Goal: Transaction & Acquisition: Purchase product/service

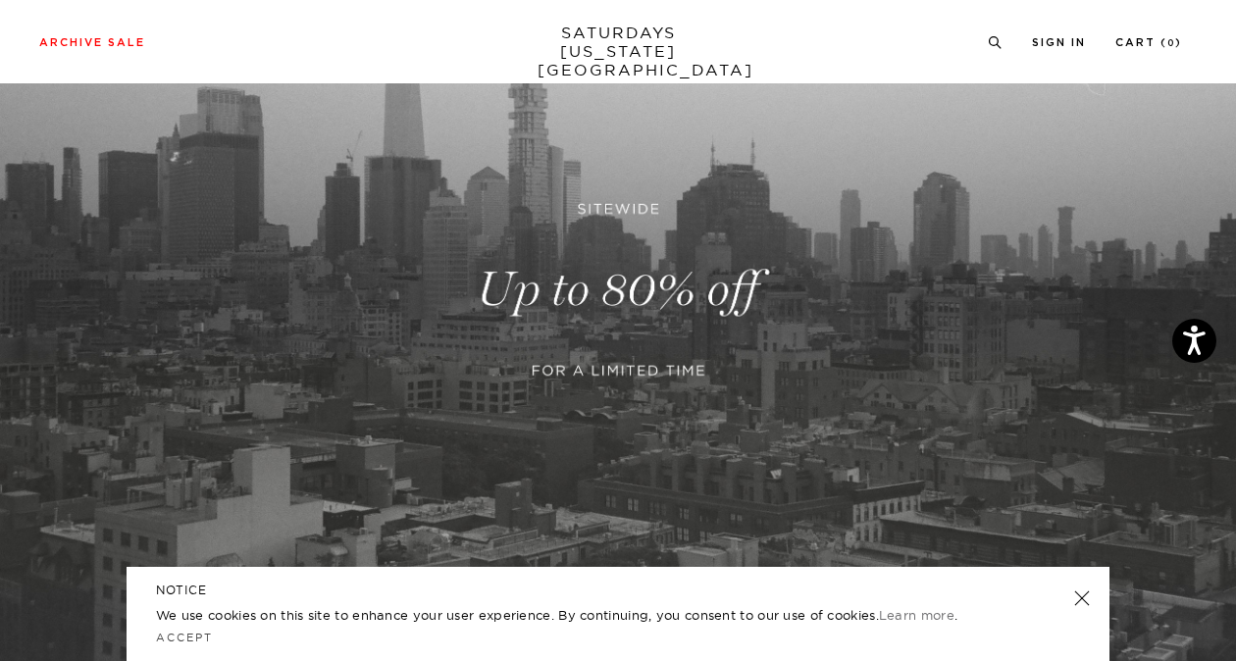
scroll to position [537, 0]
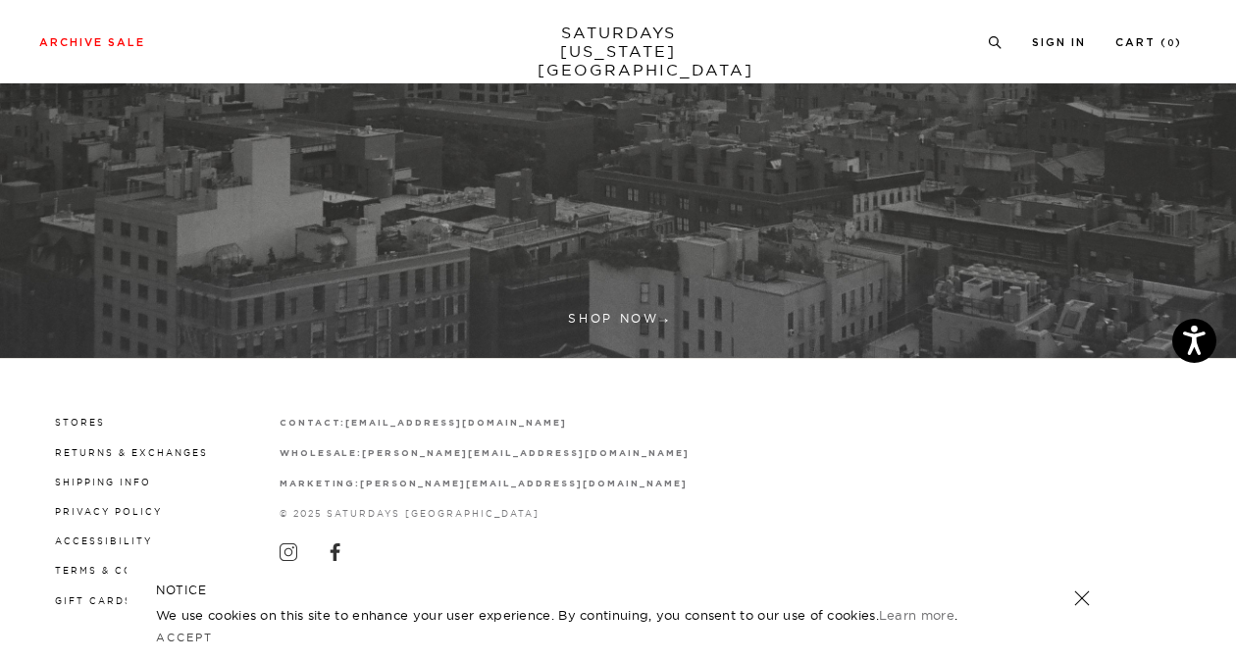
drag, startPoint x: 579, startPoint y: 407, endPoint x: 563, endPoint y: 312, distance: 96.4
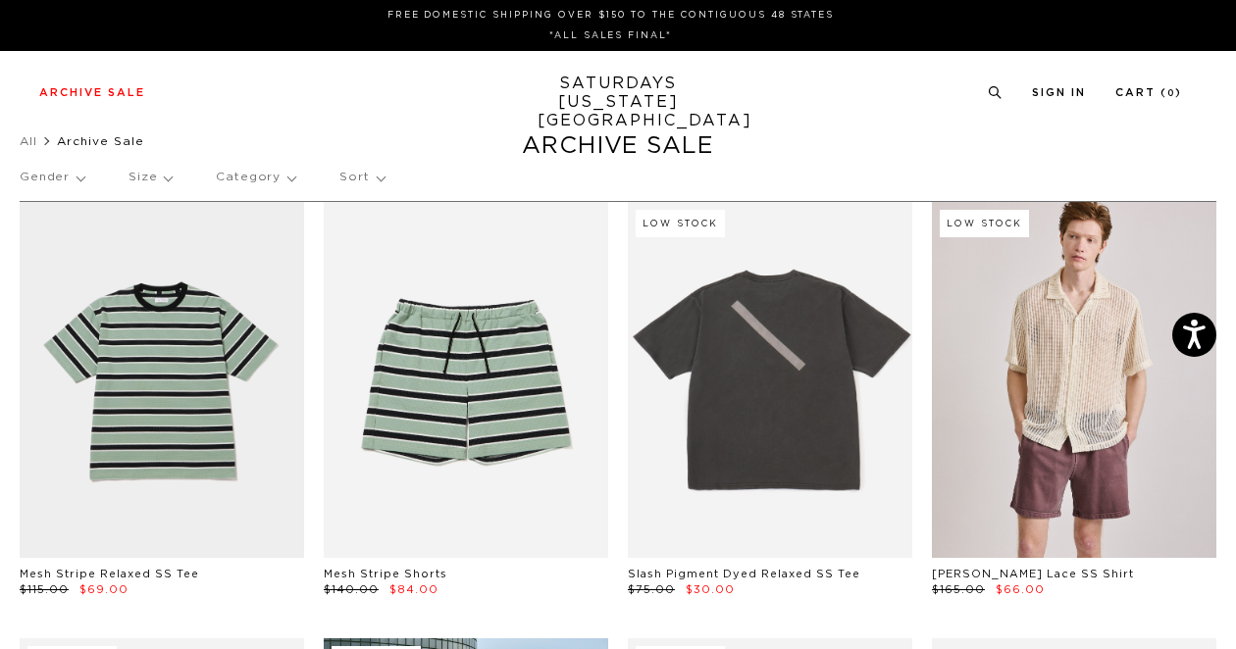
click at [71, 182] on p "Gender" at bounding box center [52, 177] width 65 height 45
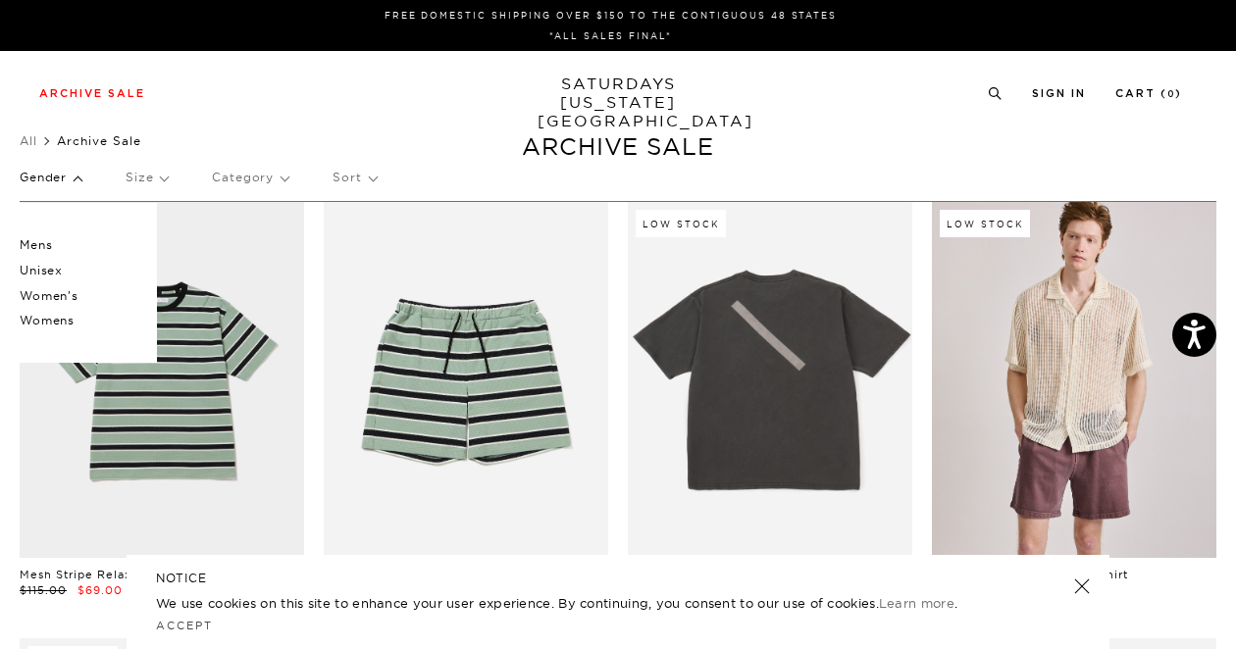
click at [65, 244] on p "Mens" at bounding box center [79, 244] width 118 height 25
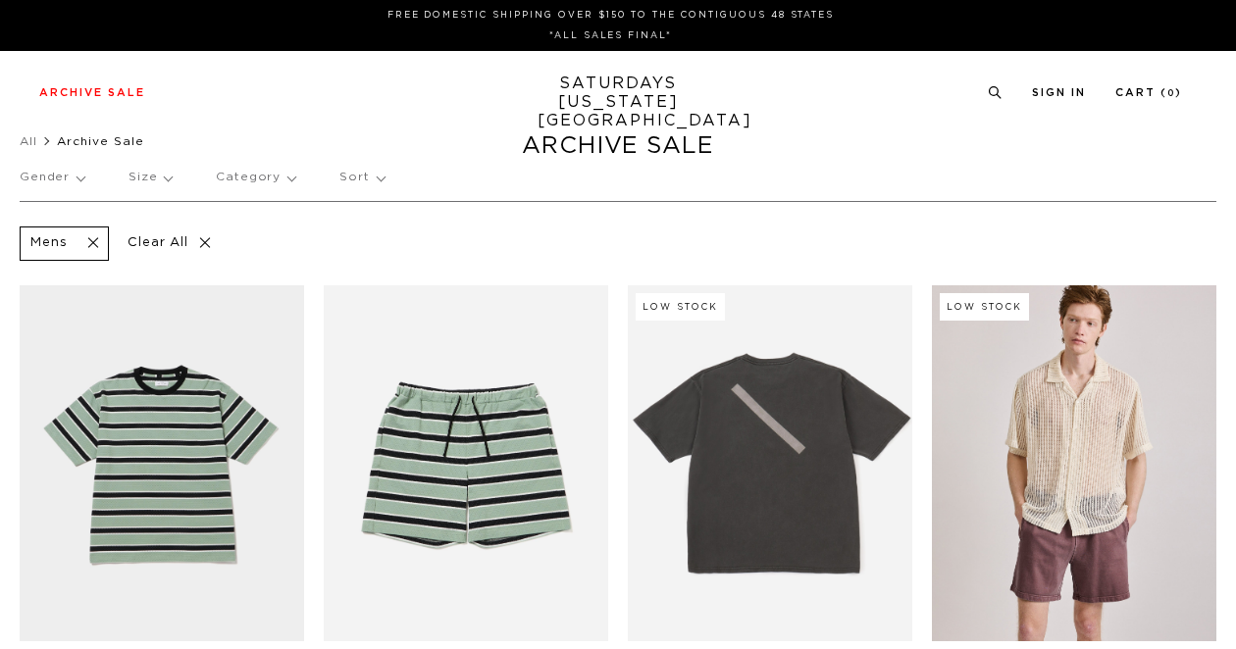
click at [141, 182] on p "Size" at bounding box center [149, 177] width 43 height 45
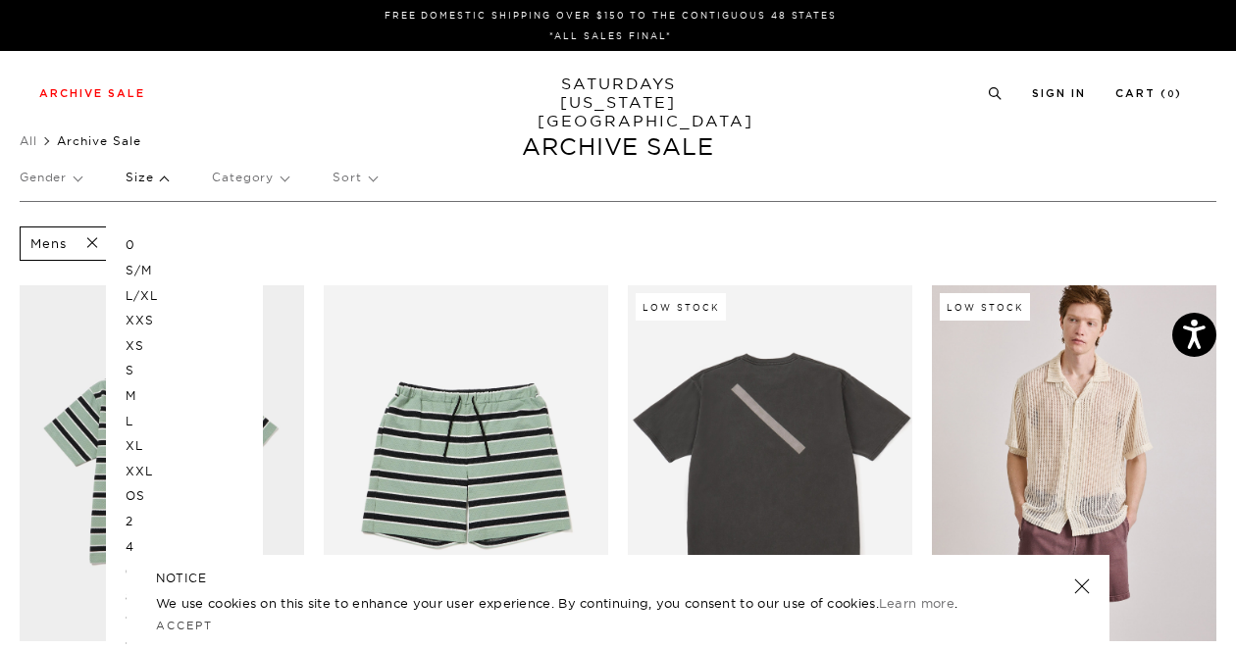
click at [126, 418] on p "L" at bounding box center [185, 421] width 118 height 25
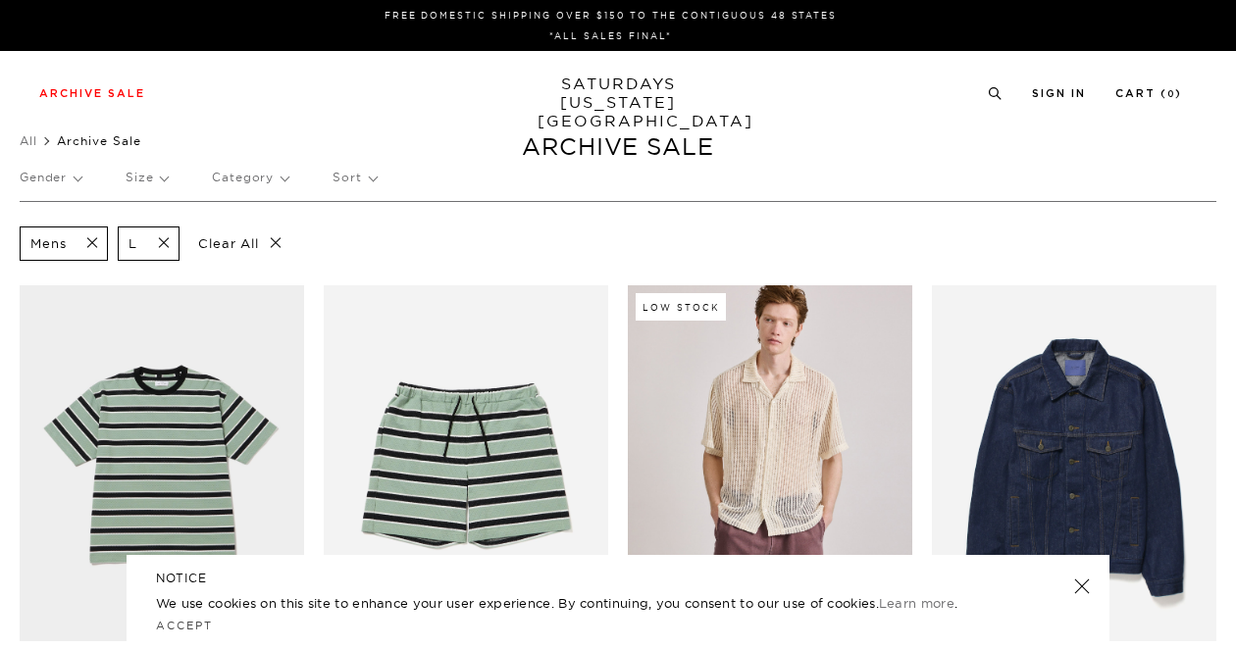
click at [249, 182] on p "Category" at bounding box center [250, 177] width 76 height 45
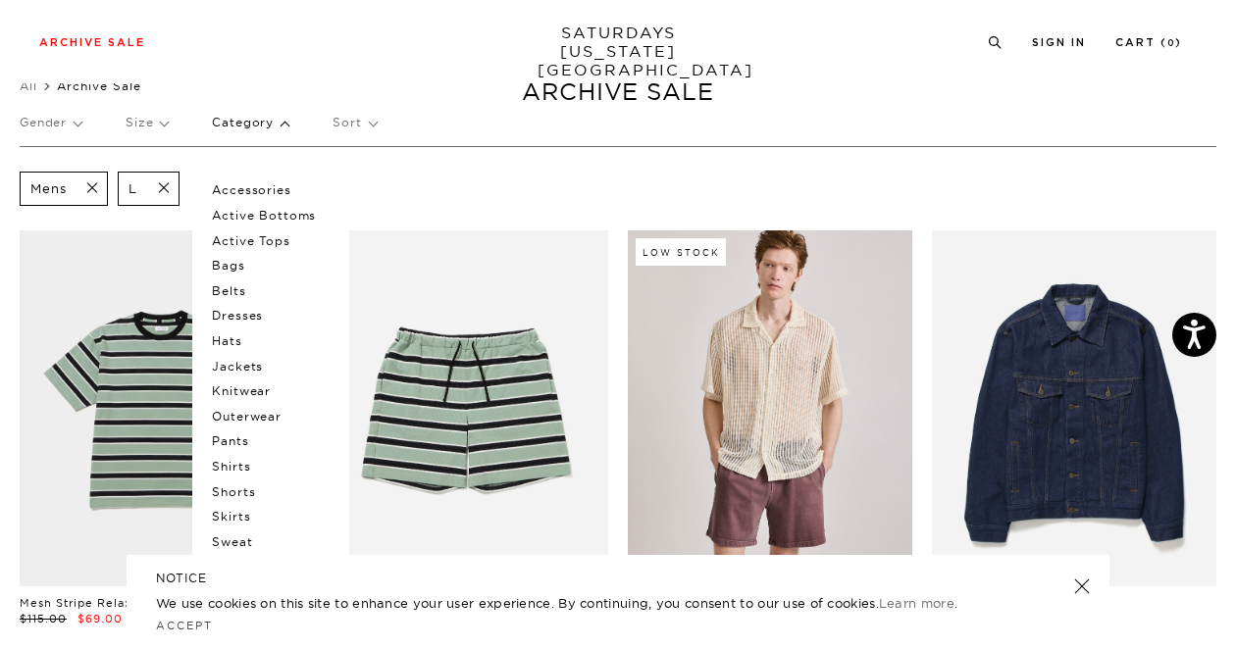
scroll to position [50, 0]
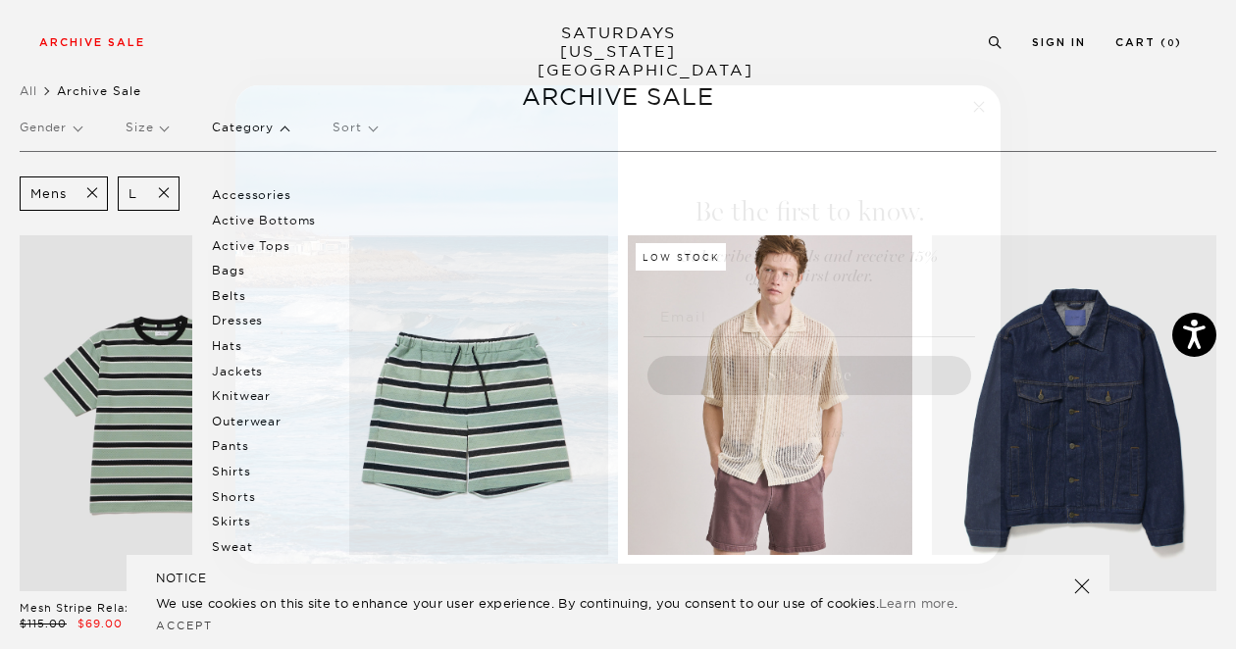
click at [977, 107] on circle "Close dialog" at bounding box center [979, 107] width 23 height 23
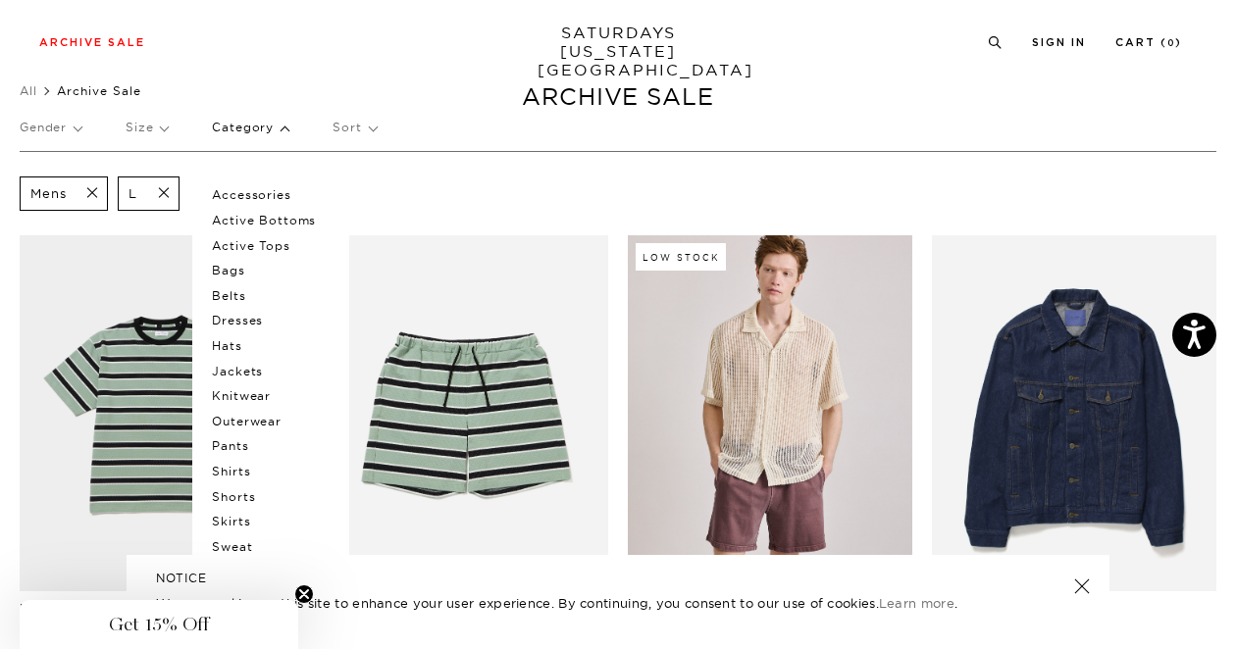
click at [262, 245] on p "Active Tops" at bounding box center [271, 245] width 118 height 25
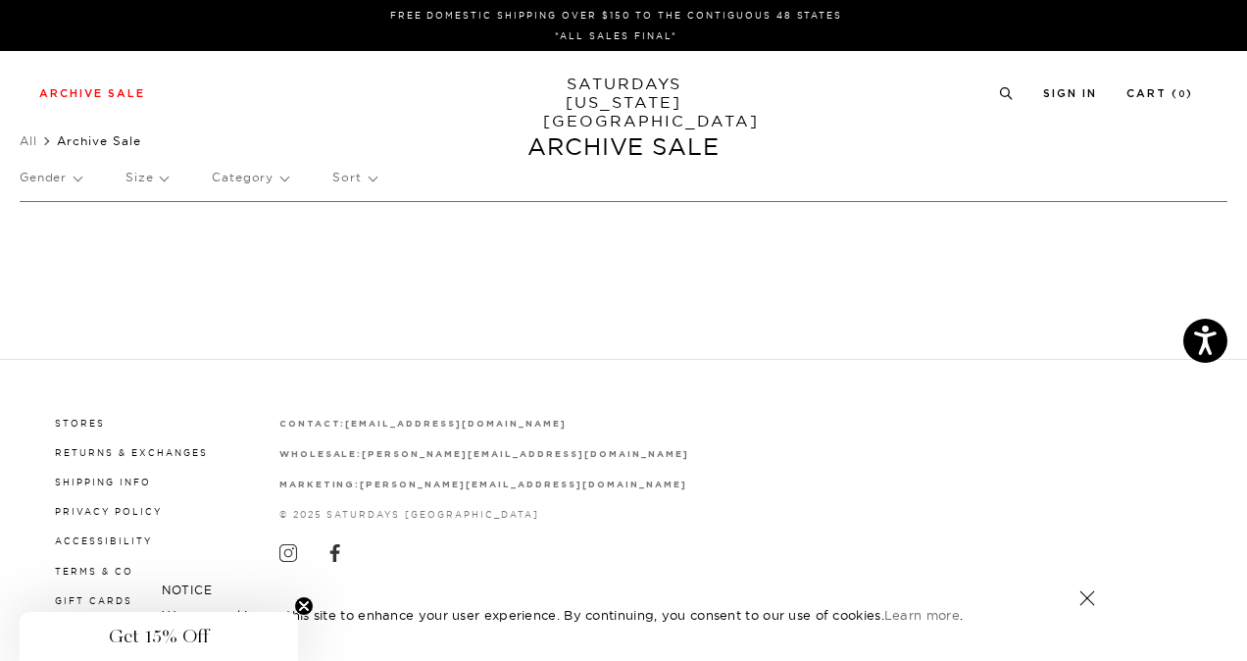
click at [253, 182] on p "Category" at bounding box center [250, 177] width 76 height 45
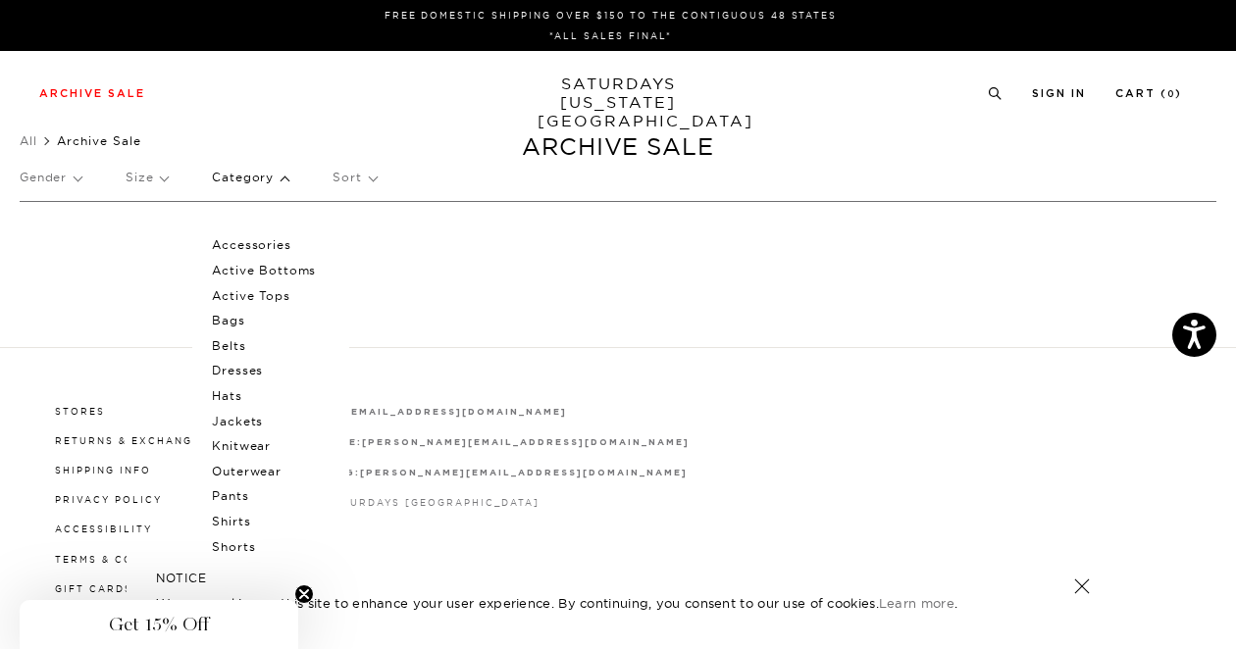
click at [245, 192] on p "Category" at bounding box center [250, 177] width 76 height 45
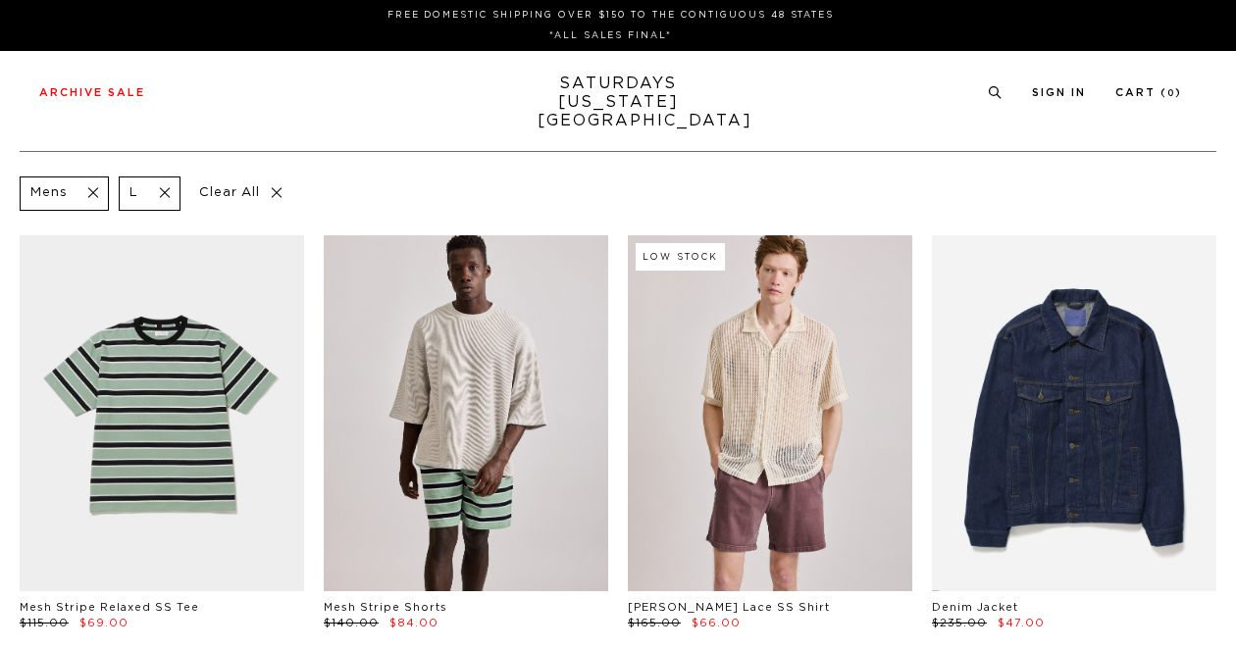
scroll to position [50, 0]
